Goal: Task Accomplishment & Management: Complete application form

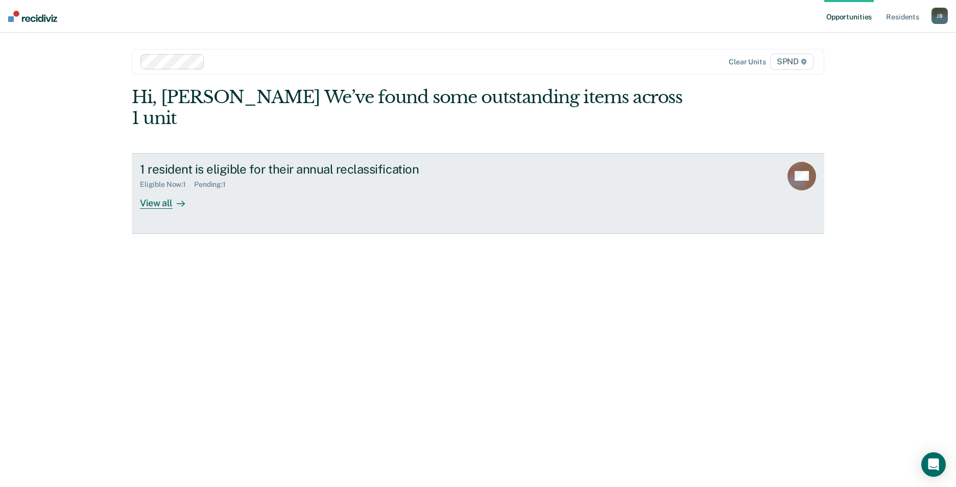
click at [166, 189] on div "View all" at bounding box center [168, 199] width 57 height 20
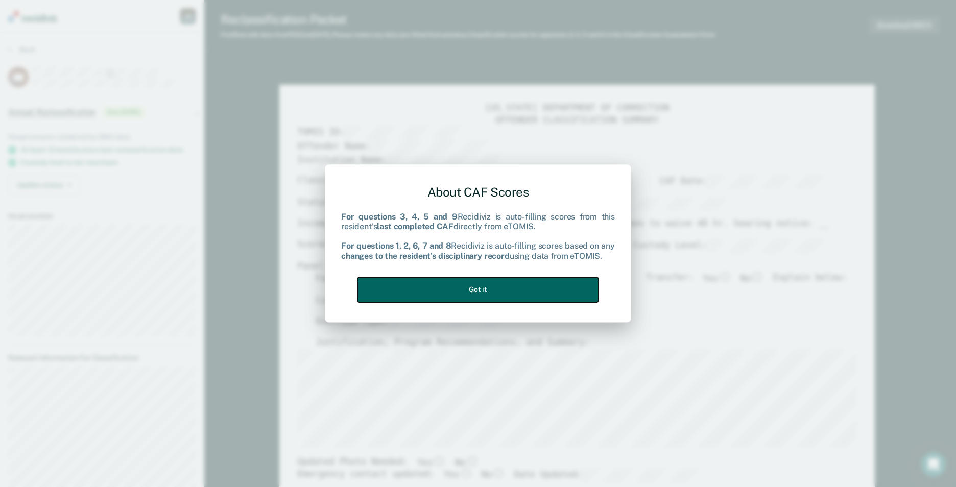
click at [493, 290] on button "Got it" at bounding box center [478, 289] width 241 height 25
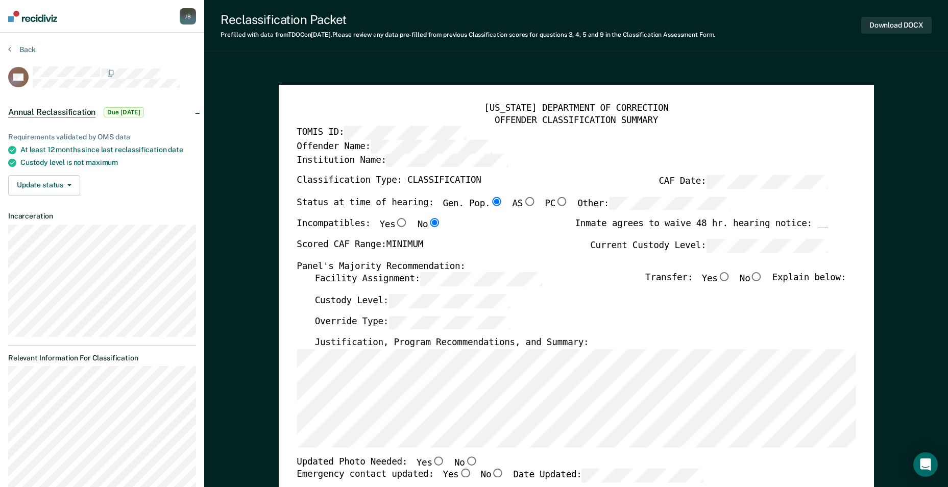
type textarea "x"
radio input "false"
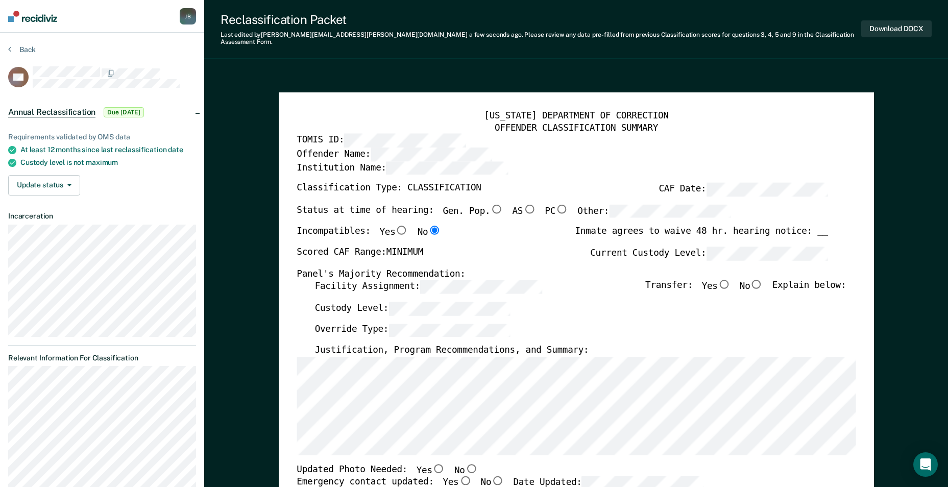
click at [764, 280] on input "No" at bounding box center [756, 284] width 13 height 9
type textarea "x"
radio input "true"
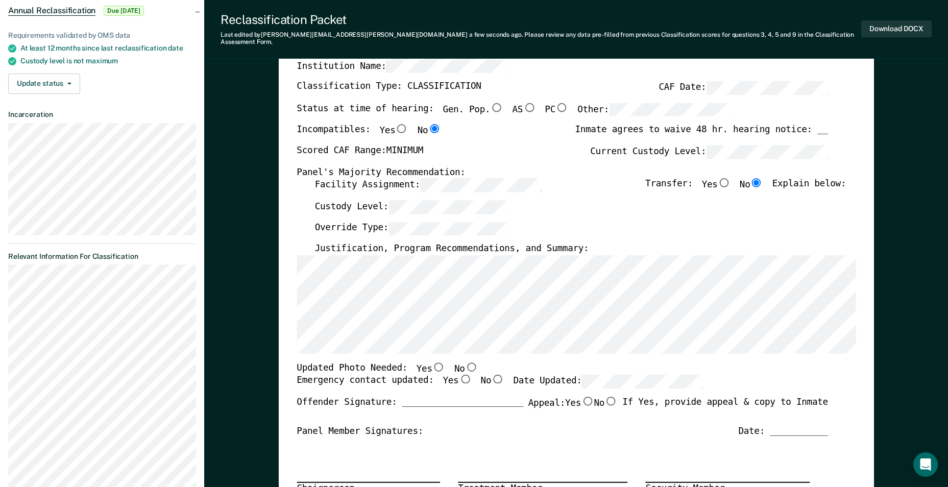
scroll to position [102, 0]
click at [465, 362] on input "No" at bounding box center [471, 366] width 13 height 9
type textarea "x"
radio input "true"
click at [459, 374] on input "Yes" at bounding box center [465, 378] width 13 height 9
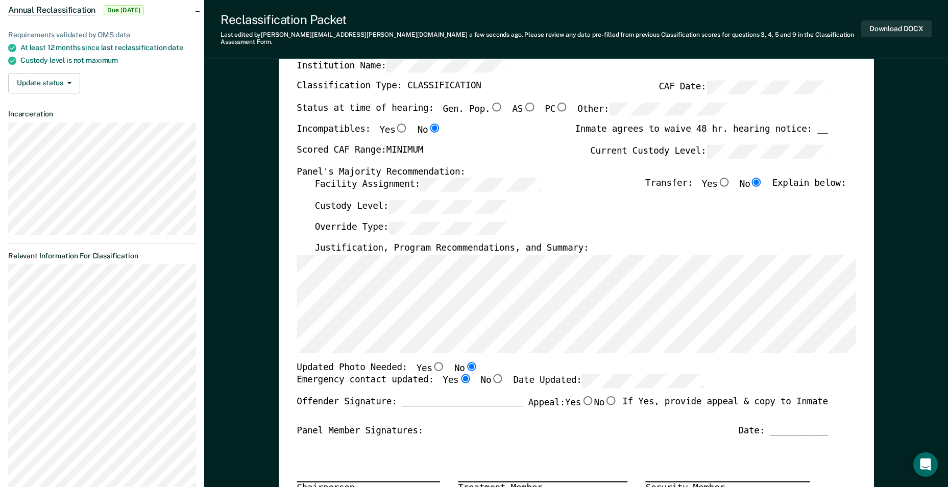
type textarea "x"
radio input "true"
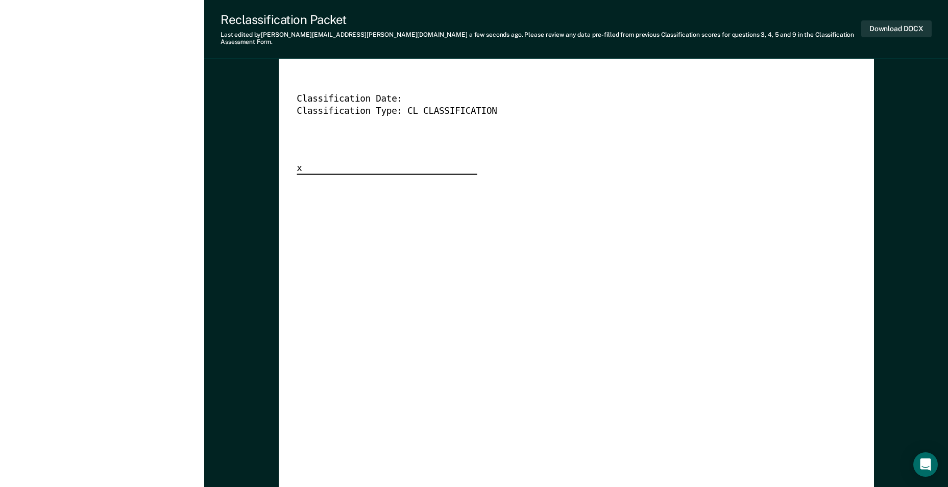
scroll to position [2567, 0]
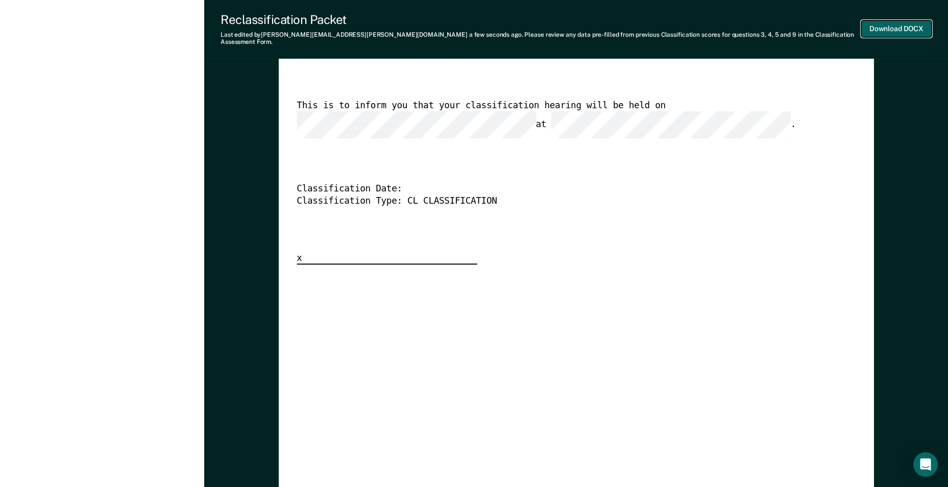
click at [898, 23] on button "Download DOCX" at bounding box center [897, 28] width 70 height 17
type textarea "x"
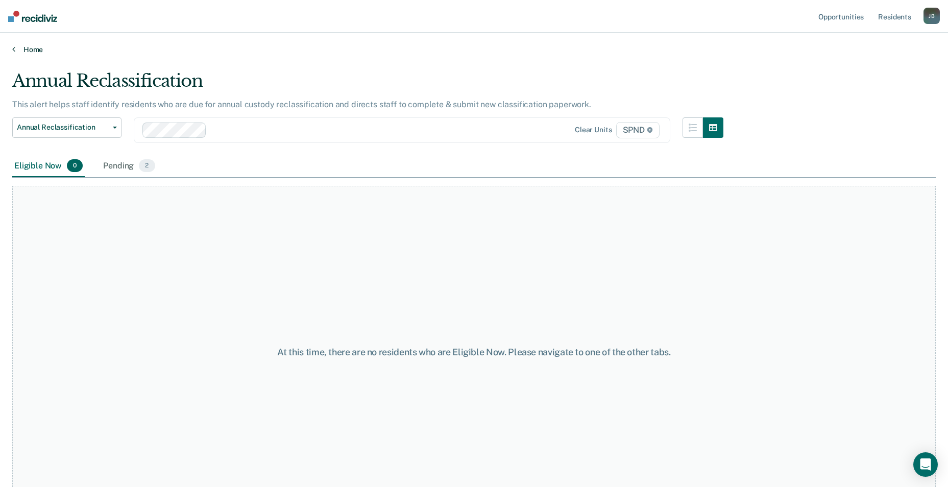
click at [45, 49] on link "Home" at bounding box center [474, 49] width 924 height 9
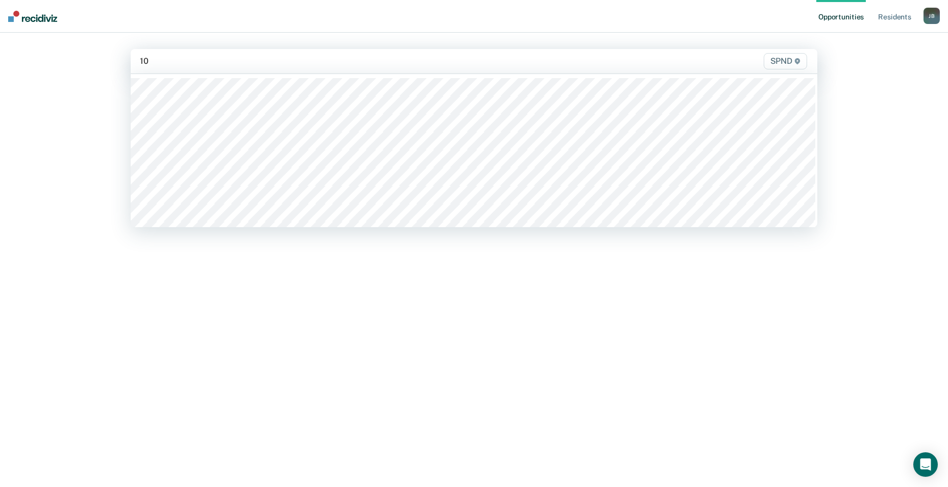
type input "10n"
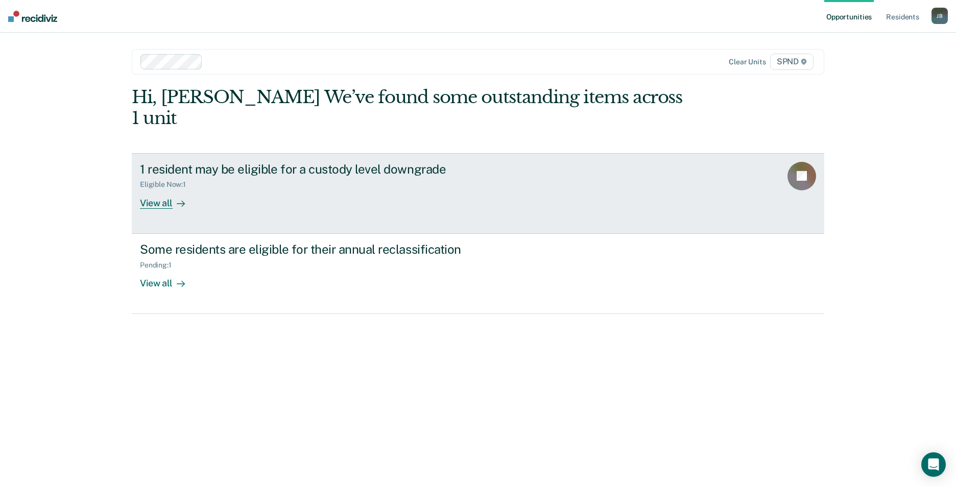
click at [165, 189] on div "View all" at bounding box center [168, 199] width 57 height 20
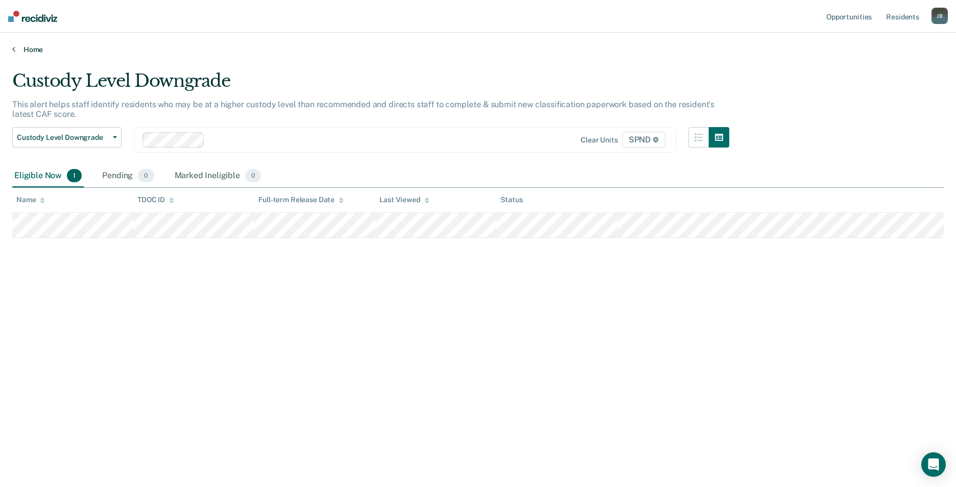
click at [37, 49] on link "Home" at bounding box center [478, 49] width 932 height 9
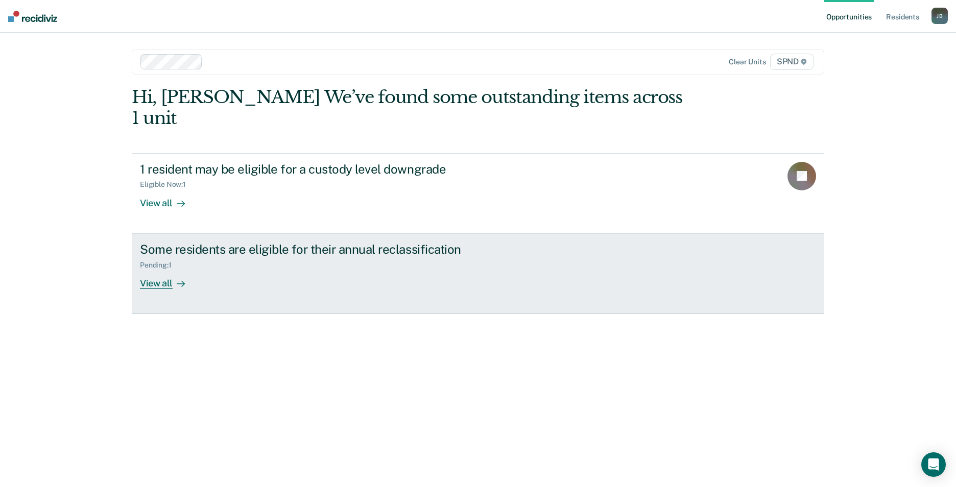
click at [163, 269] on div "View all" at bounding box center [168, 279] width 57 height 20
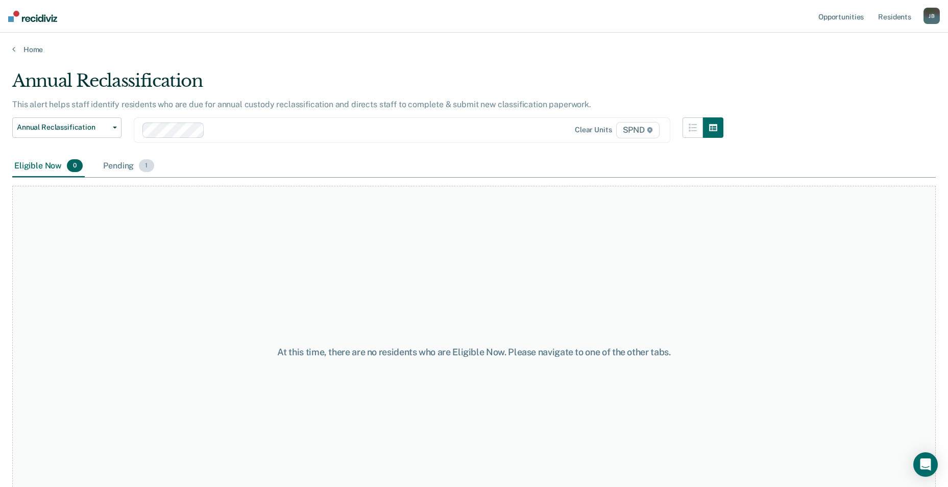
click at [145, 169] on span "1" at bounding box center [146, 165] width 15 height 13
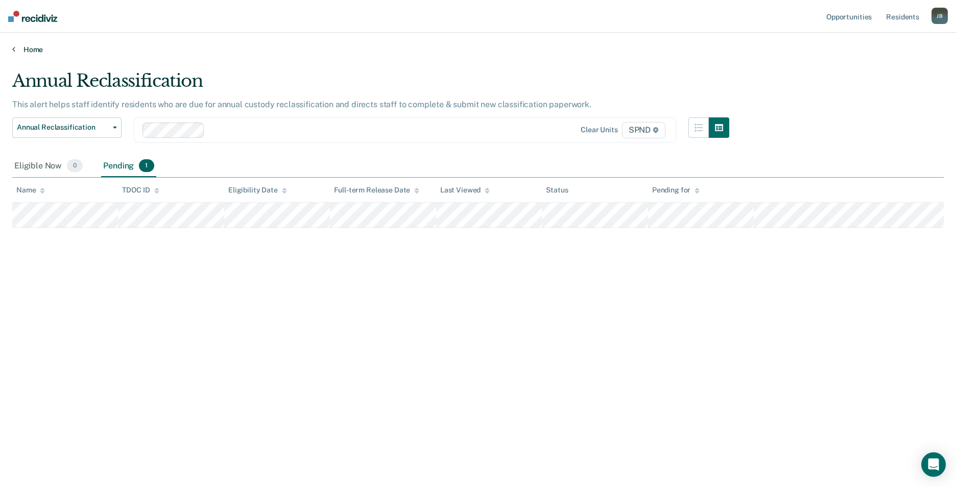
click at [35, 49] on link "Home" at bounding box center [478, 49] width 932 height 9
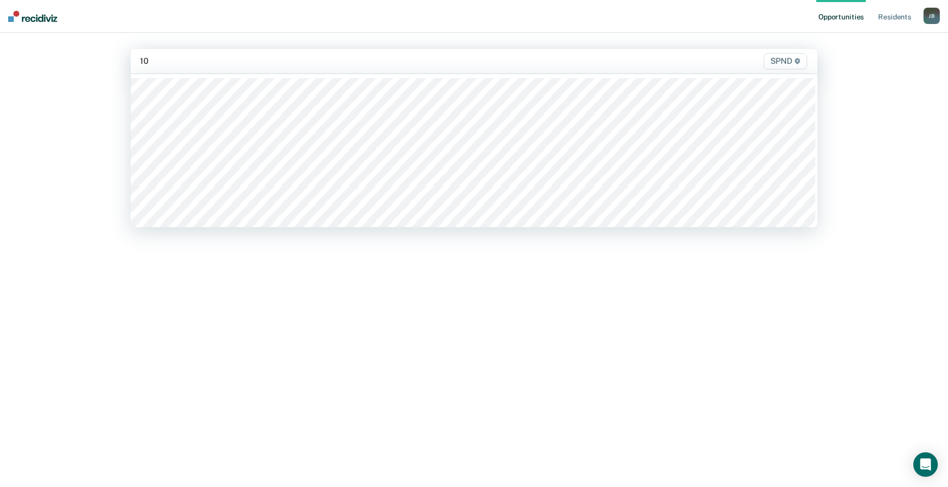
type input "10s"
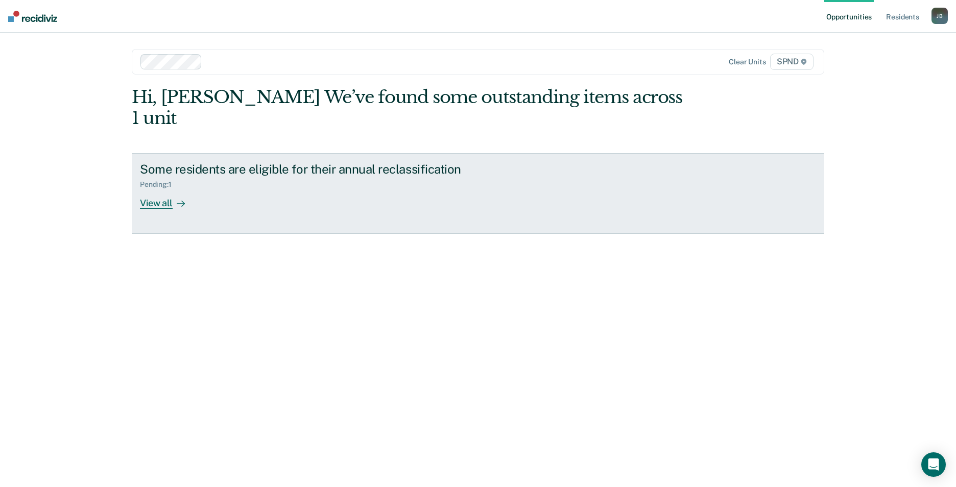
click at [166, 189] on div "View all" at bounding box center [168, 199] width 57 height 20
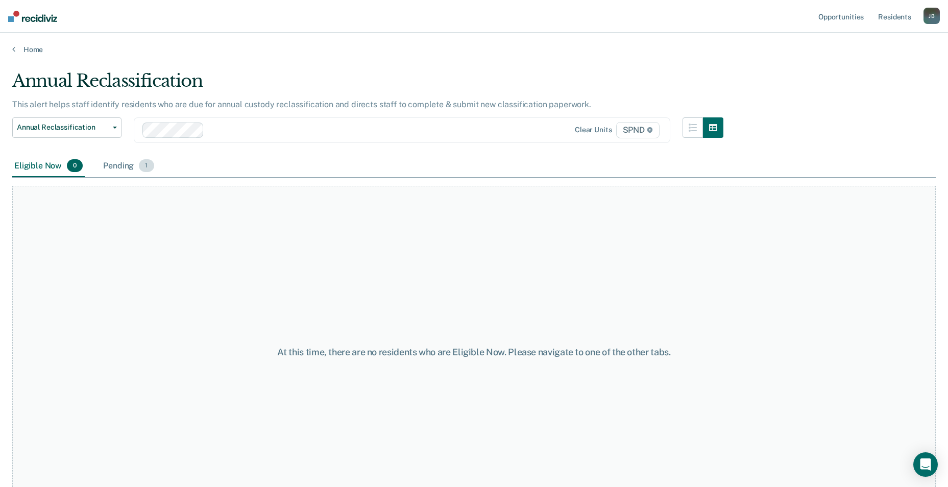
click at [144, 167] on span "1" at bounding box center [146, 165] width 15 height 13
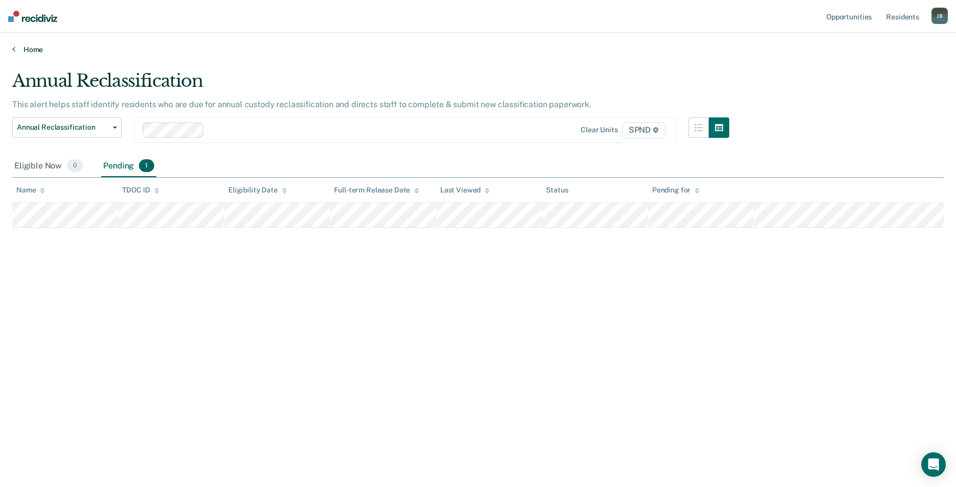
click at [29, 49] on link "Home" at bounding box center [478, 49] width 932 height 9
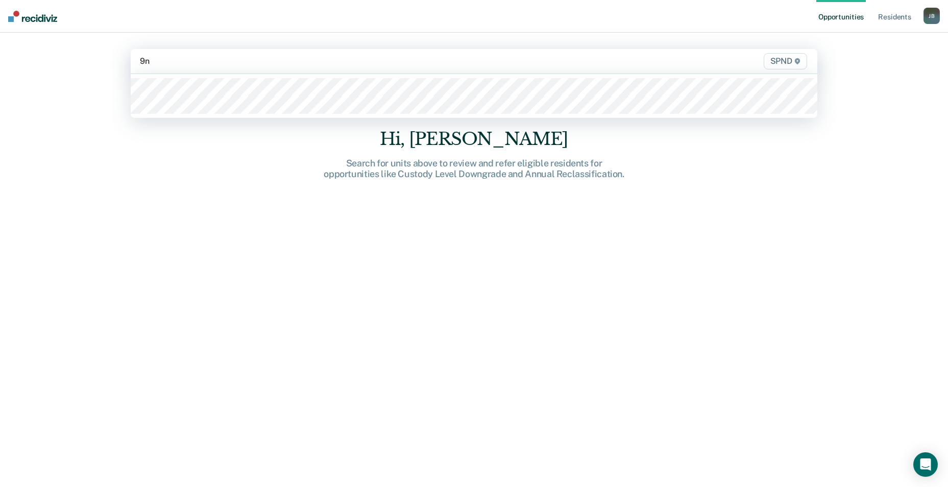
type input "9n2"
type input "9e2"
type input "9s2"
type input "9n3"
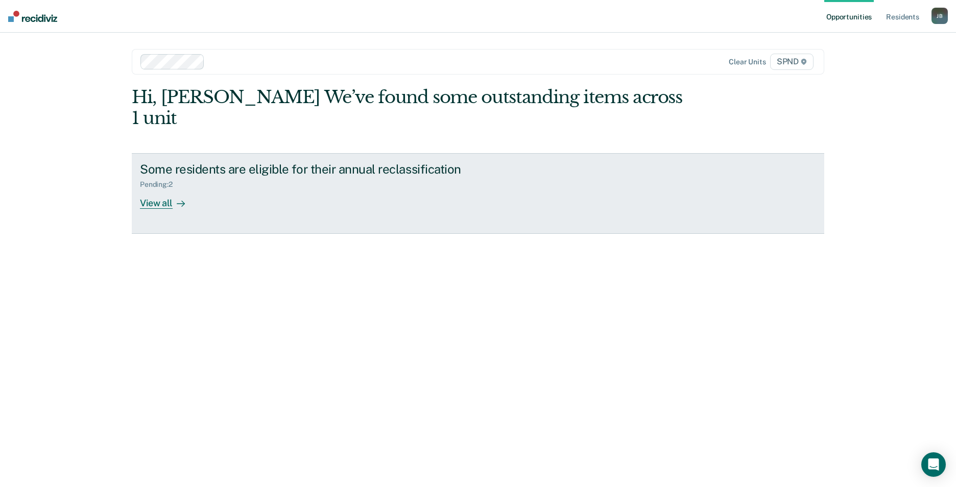
click at [168, 189] on div "View all" at bounding box center [168, 199] width 57 height 20
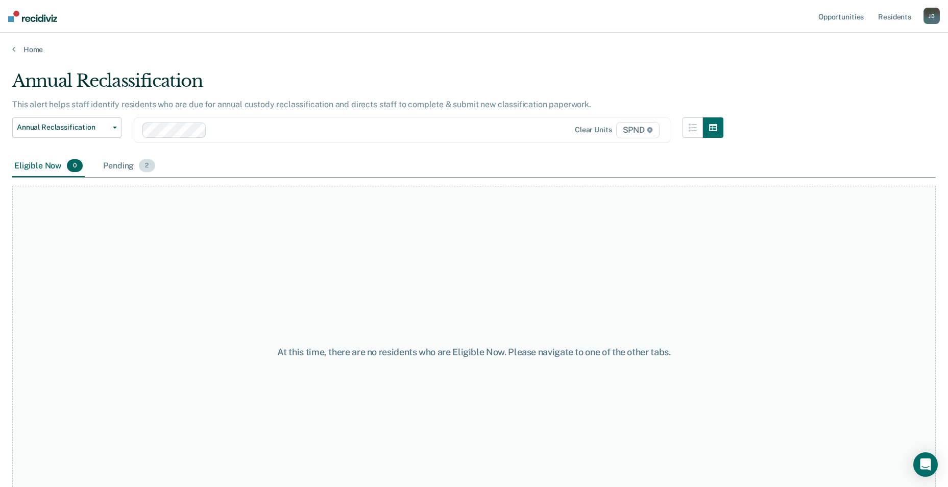
click at [146, 166] on span "2" at bounding box center [147, 165] width 16 height 13
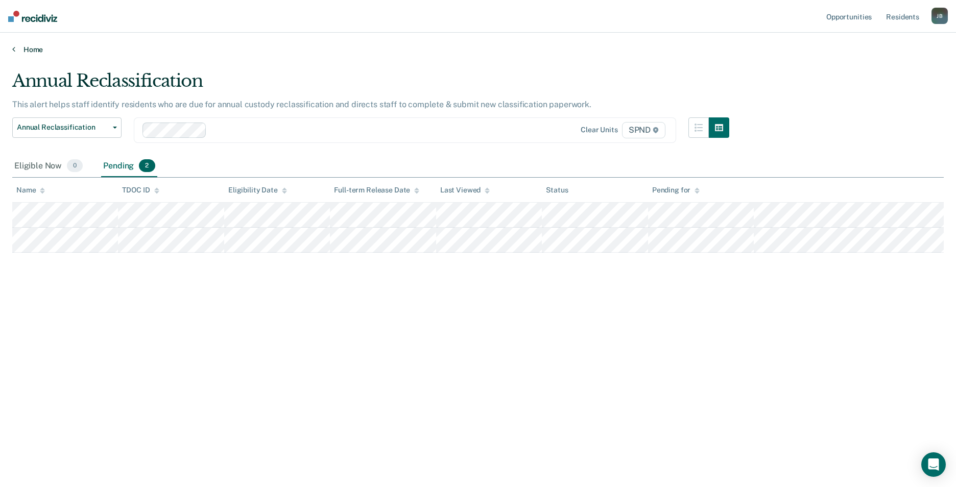
click at [34, 52] on link "Home" at bounding box center [478, 49] width 932 height 9
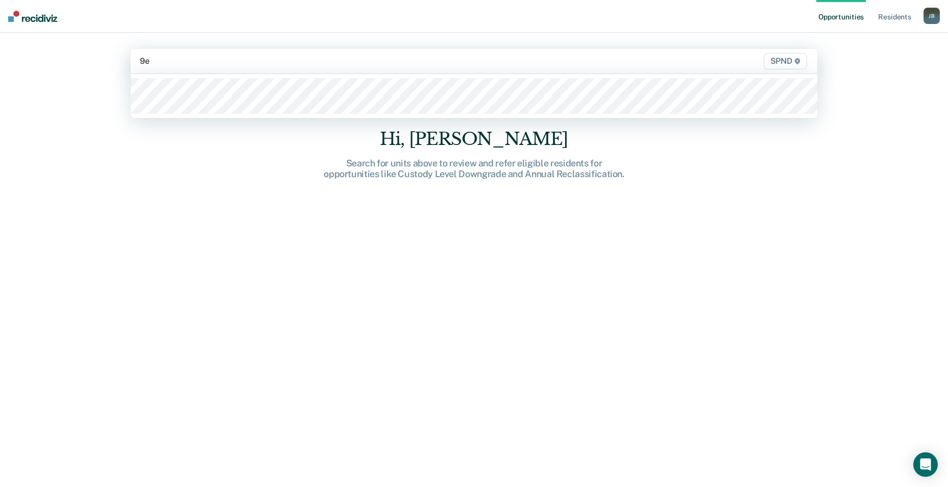
type input "9e3"
type input "9s3"
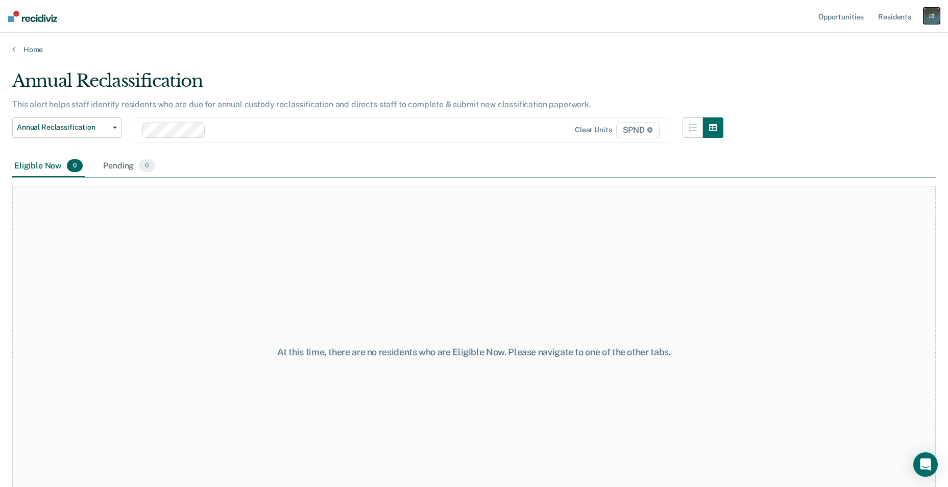
click at [928, 15] on div "[PERSON_NAME]" at bounding box center [932, 16] width 16 height 16
click at [879, 69] on link "Log Out" at bounding box center [891, 67] width 82 height 9
